Goal: Transaction & Acquisition: Purchase product/service

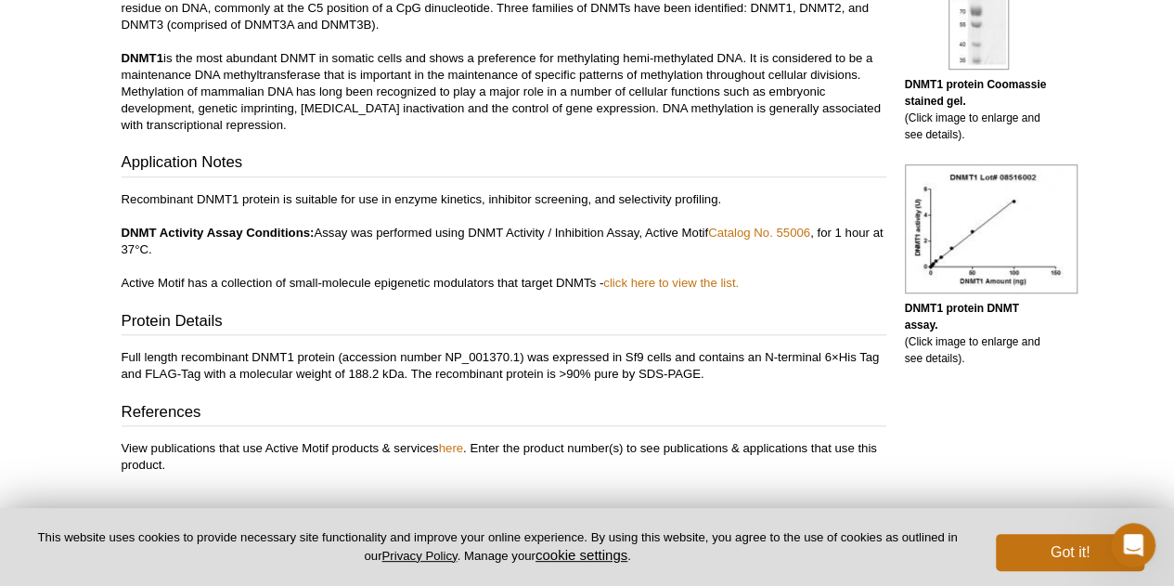
scroll to position [588, 0]
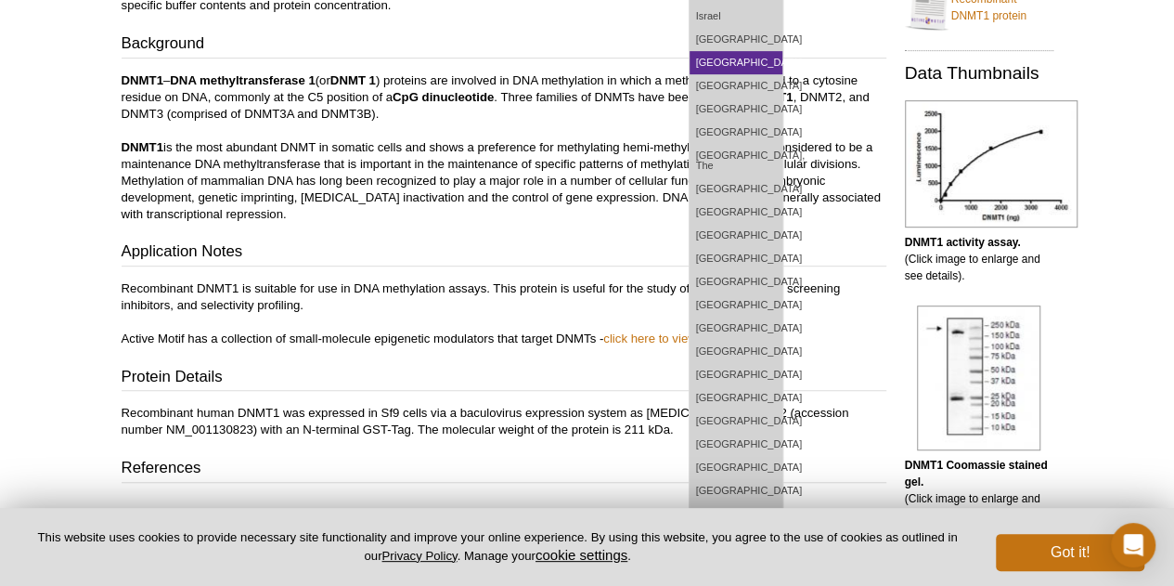
scroll to position [409, 0]
click at [783, 501] on link "[GEOGRAPHIC_DATA]" at bounding box center [736, 512] width 93 height 23
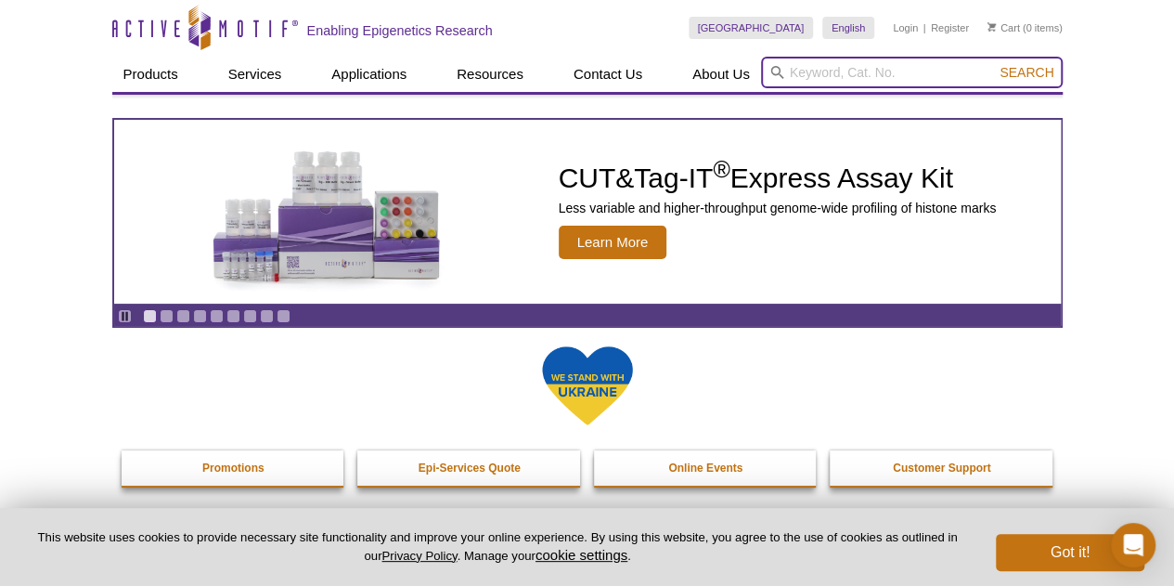
click at [809, 68] on input "search" at bounding box center [912, 73] width 302 height 32
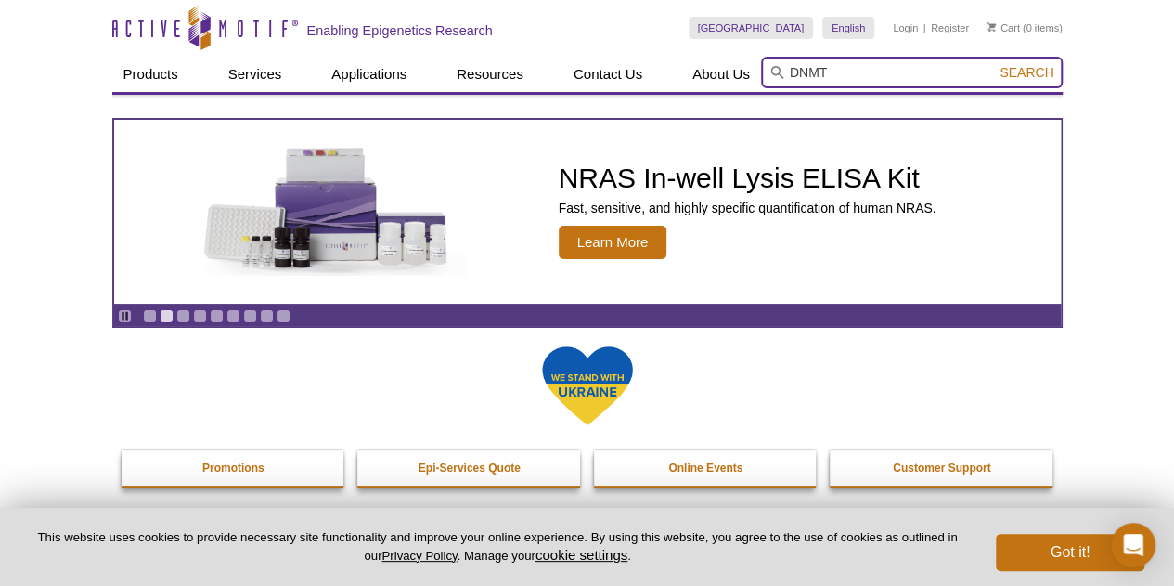
type input "DNMT"
click at [994, 64] on button "Search" at bounding box center [1026, 72] width 65 height 17
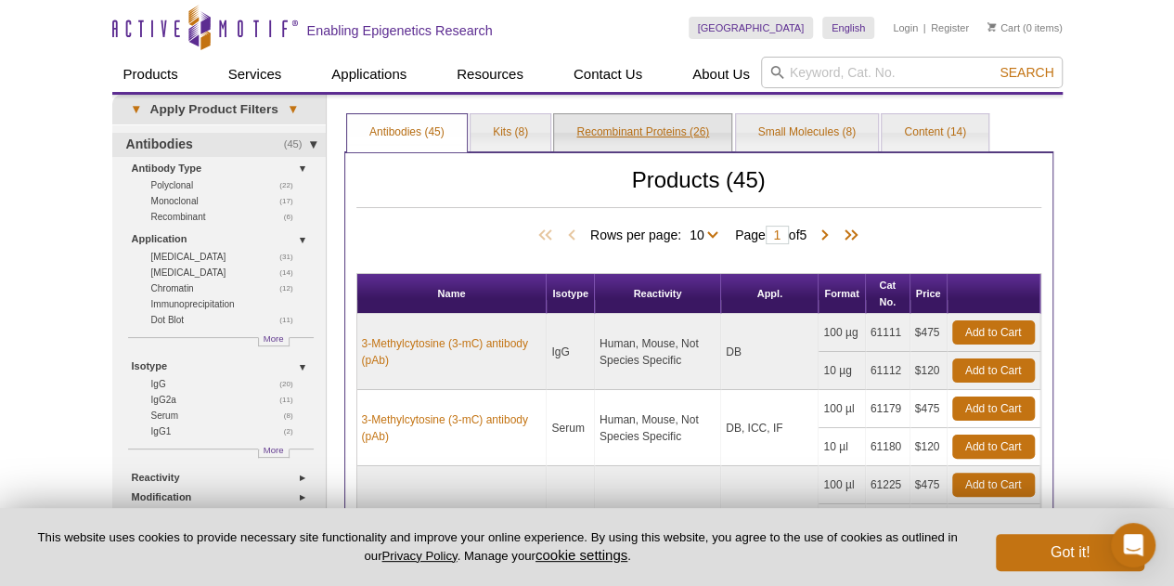
click at [669, 127] on link "Recombinant Proteins (26)" at bounding box center [642, 132] width 177 height 37
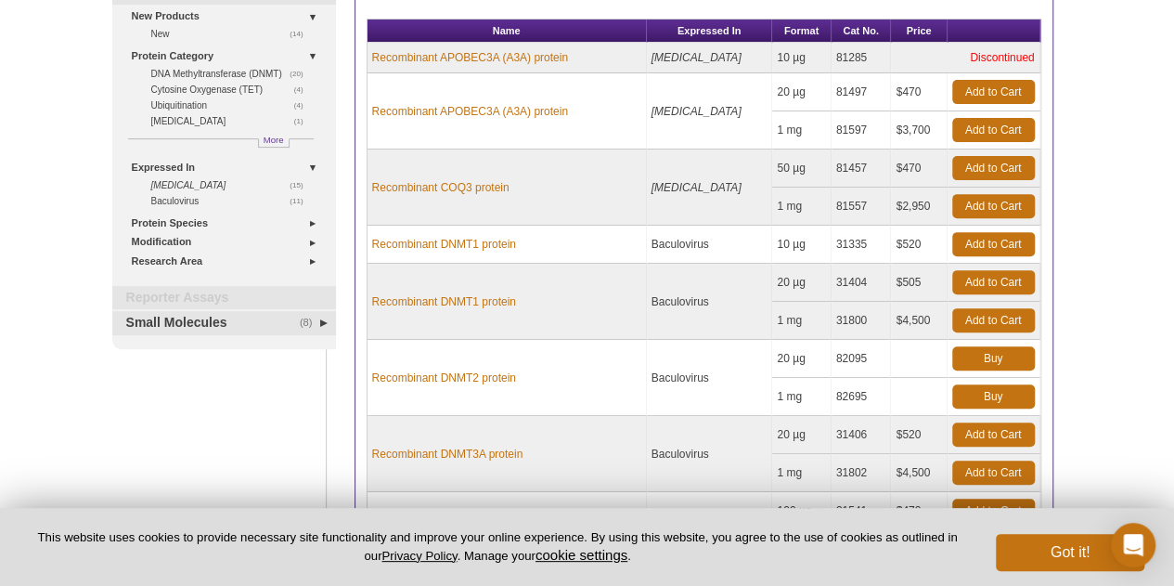
scroll to position [264, 0]
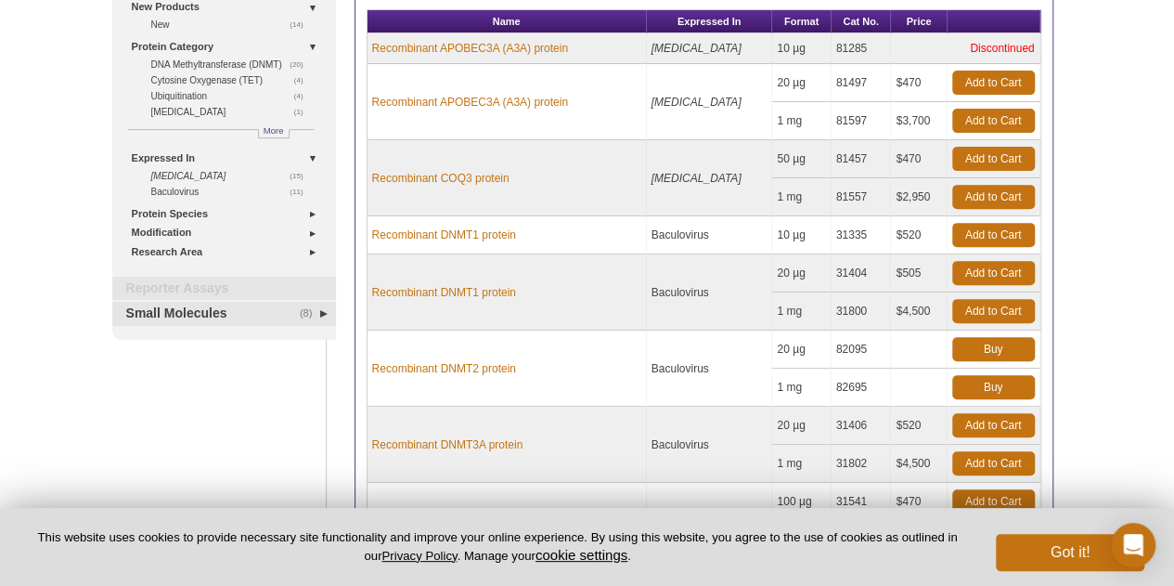
drag, startPoint x: 898, startPoint y: 307, endPoint x: 941, endPoint y: 314, distance: 44.1
click at [941, 314] on td "$4,500" at bounding box center [919, 311] width 56 height 38
click at [1140, 294] on div "Active Motif Logo Enabling Epigenetics Research 0 Search Skip to content Active…" at bounding box center [587, 382] width 1174 height 1292
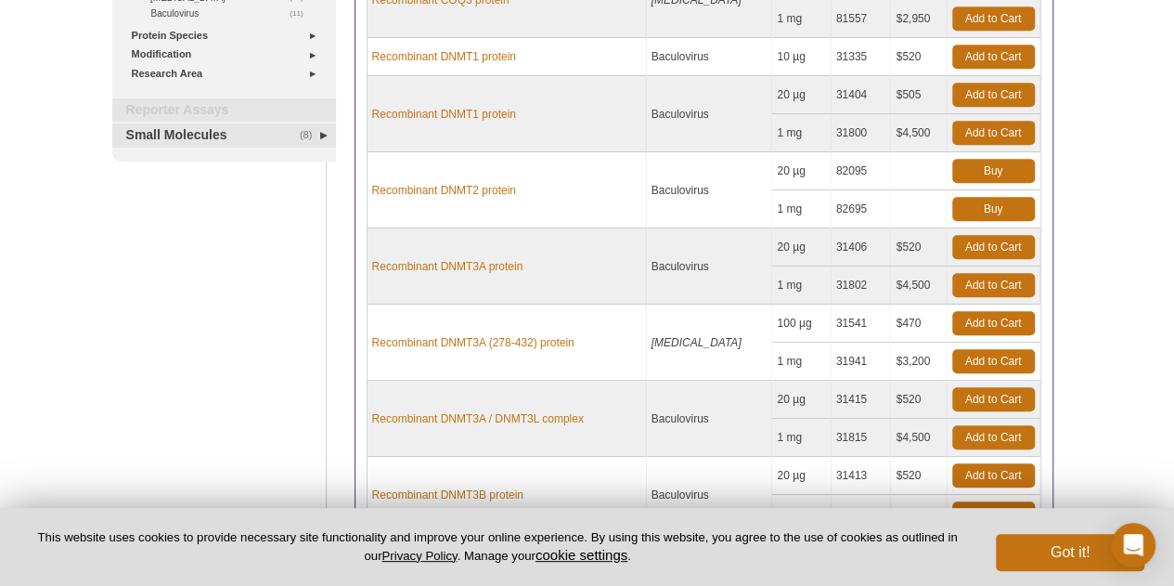
scroll to position [441, 0]
